Goal: Information Seeking & Learning: Check status

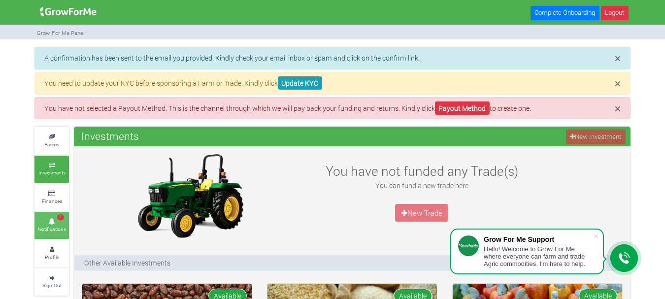
click at [53, 223] on icon at bounding box center [52, 221] width 30 height 5
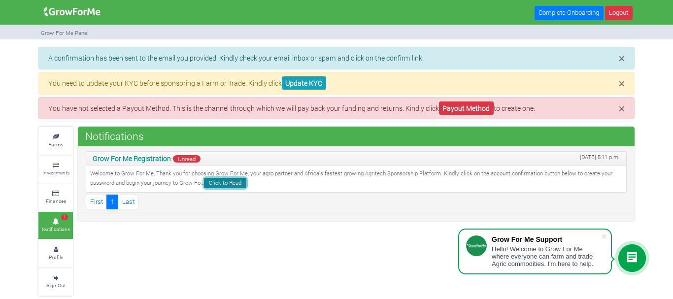
click at [225, 183] on link "Click to Read" at bounding box center [225, 183] width 42 height 10
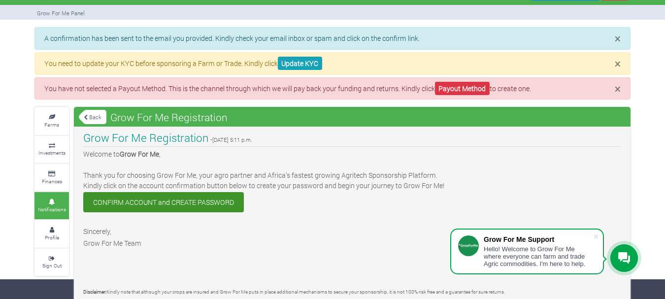
scroll to position [30, 0]
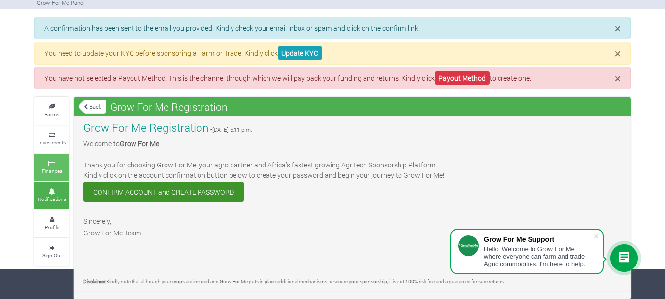
click at [52, 164] on icon at bounding box center [52, 163] width 30 height 5
